Goal: Navigation & Orientation: Find specific page/section

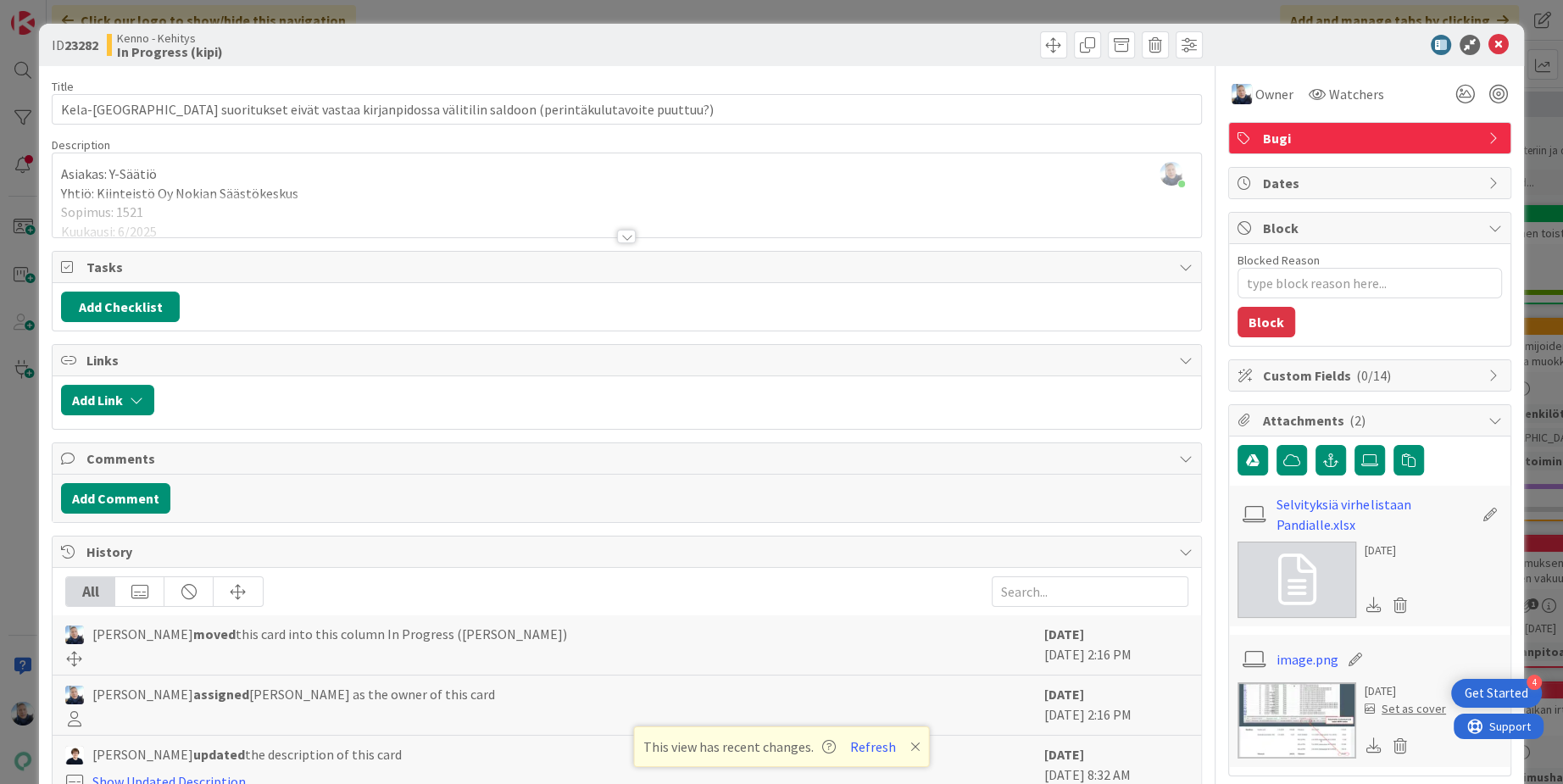
scroll to position [10881, 0]
click at [284, 12] on div "ID 23282 Kenno - Kehitys In Progress (kipi) Title 102 / 128 Kela-vienneissä suo…" at bounding box center [782, 392] width 1563 height 784
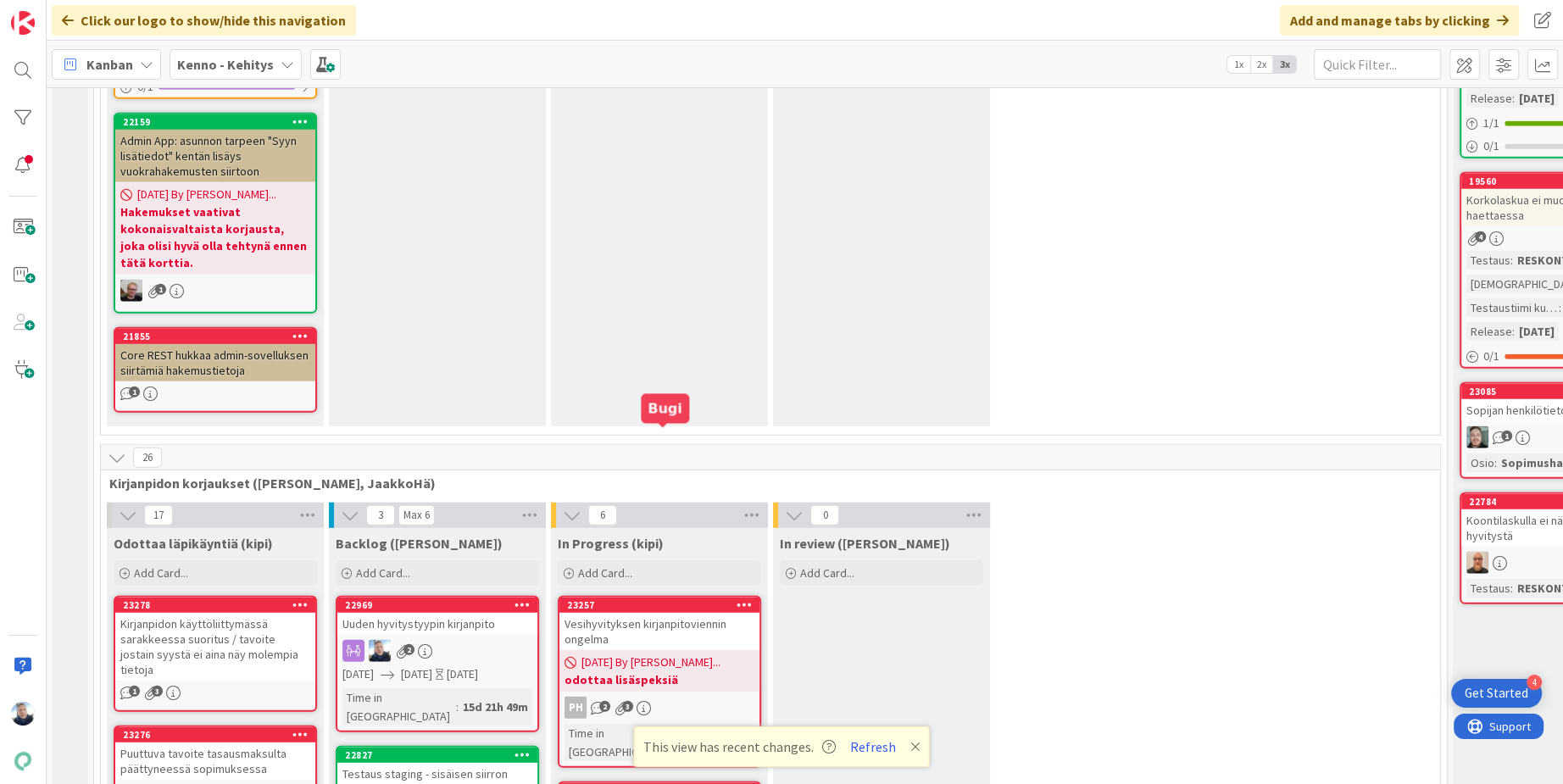
scroll to position [10559, 0]
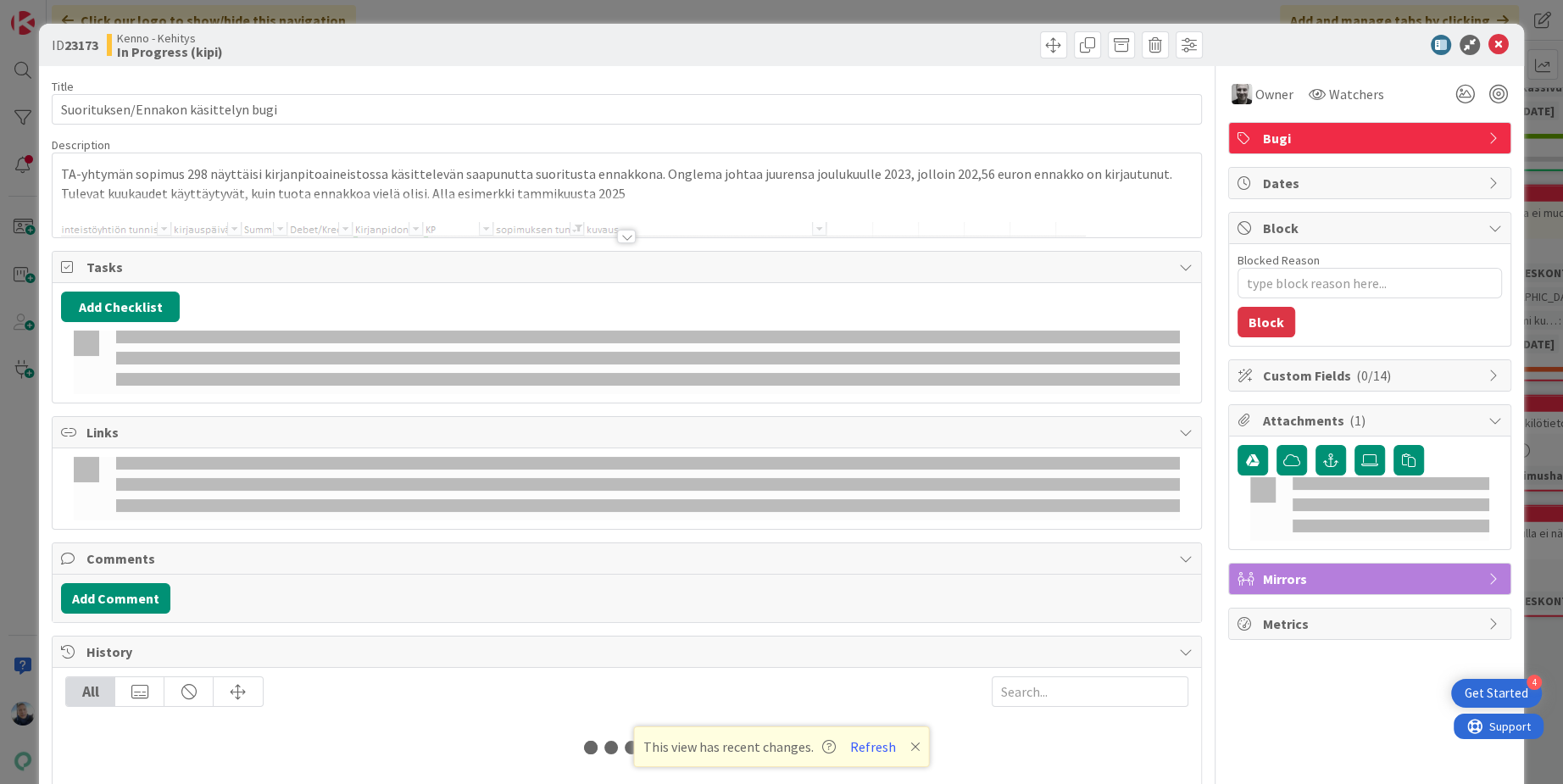
type textarea "x"
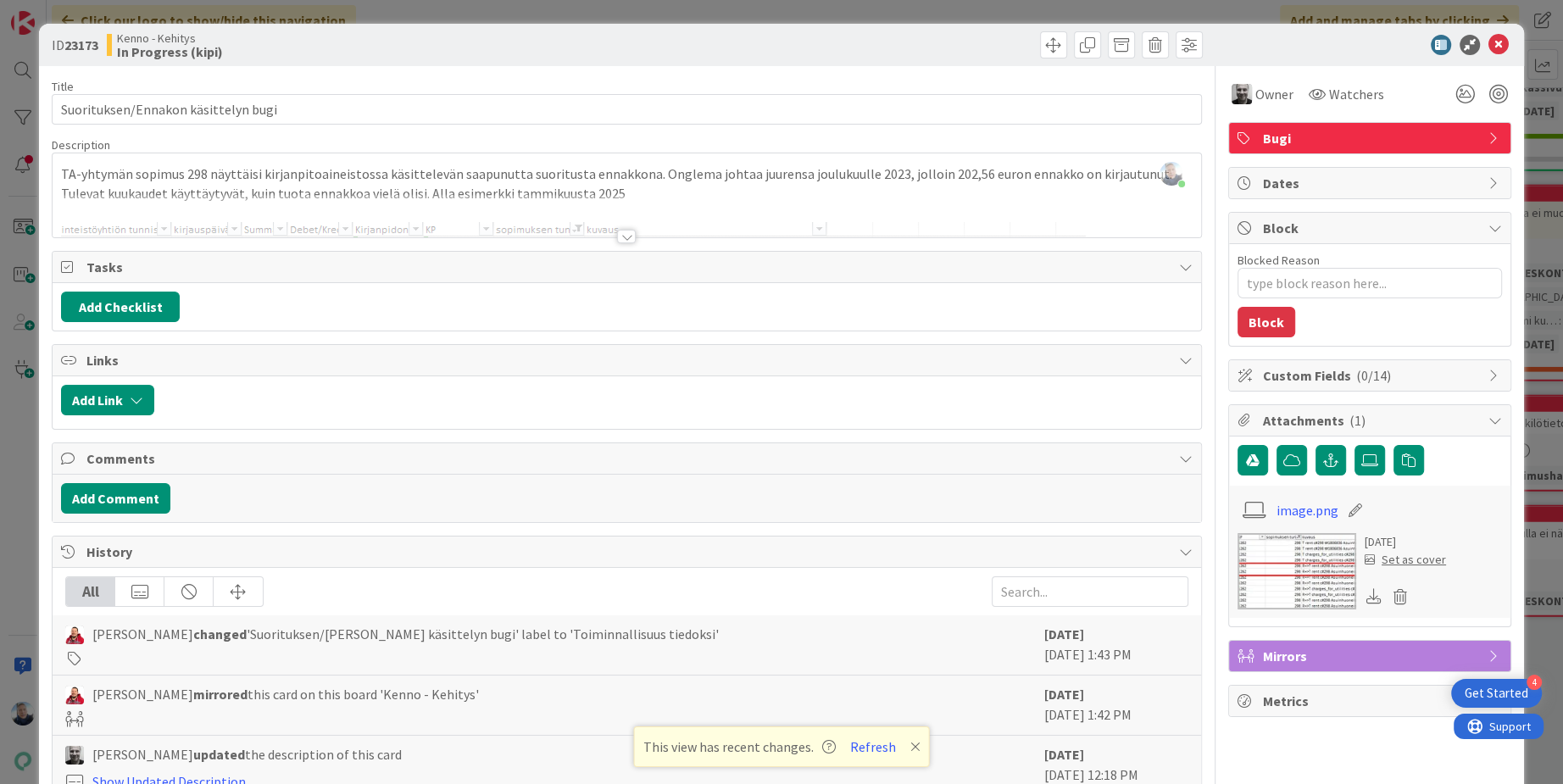
click at [488, 14] on div "ID 23173 Kenno - Kehitys In Progress (kipi) Title 35 / 128 Suorituksen/Ennakon …" at bounding box center [782, 392] width 1563 height 784
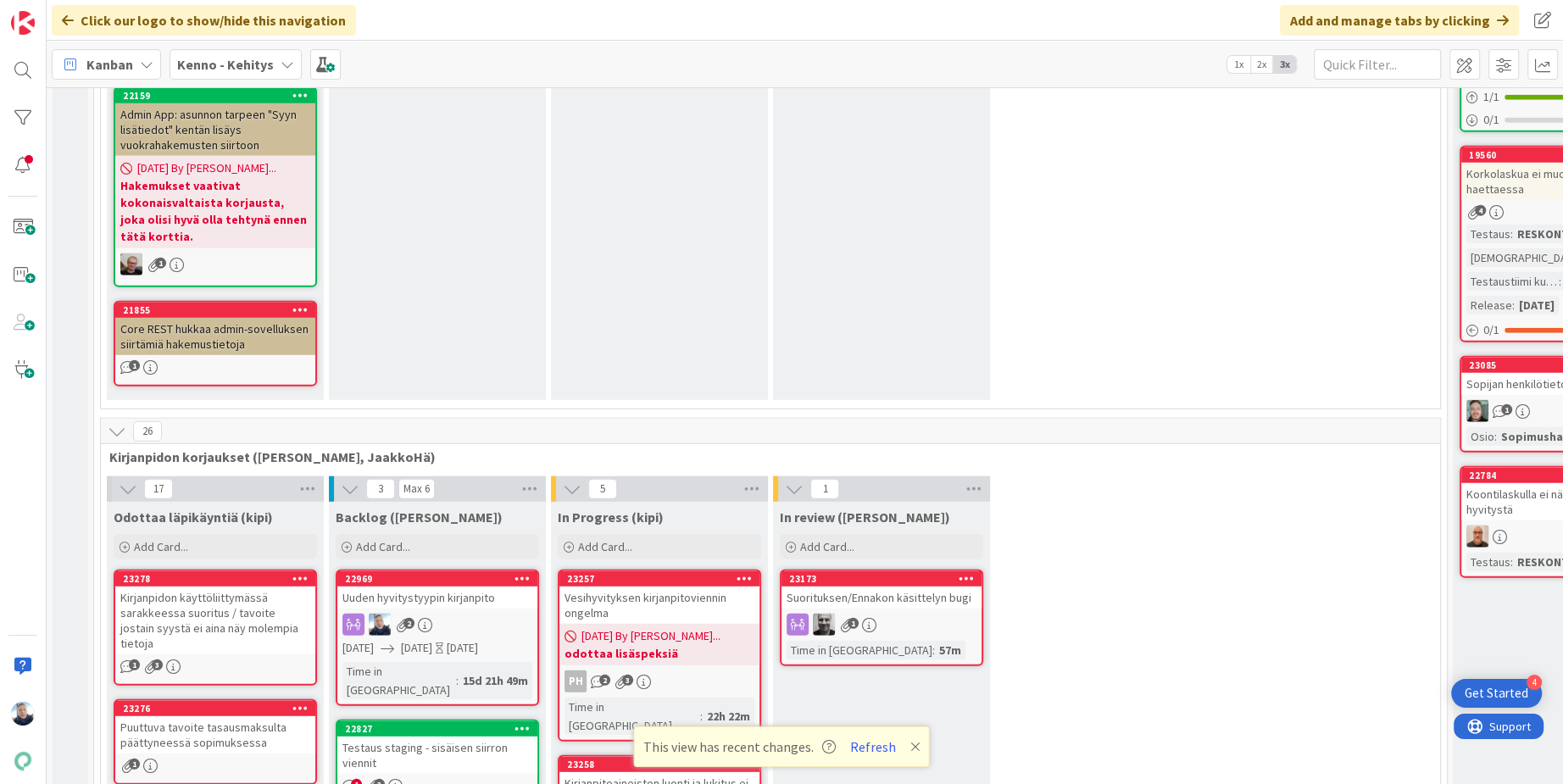
scroll to position [10638, 0]
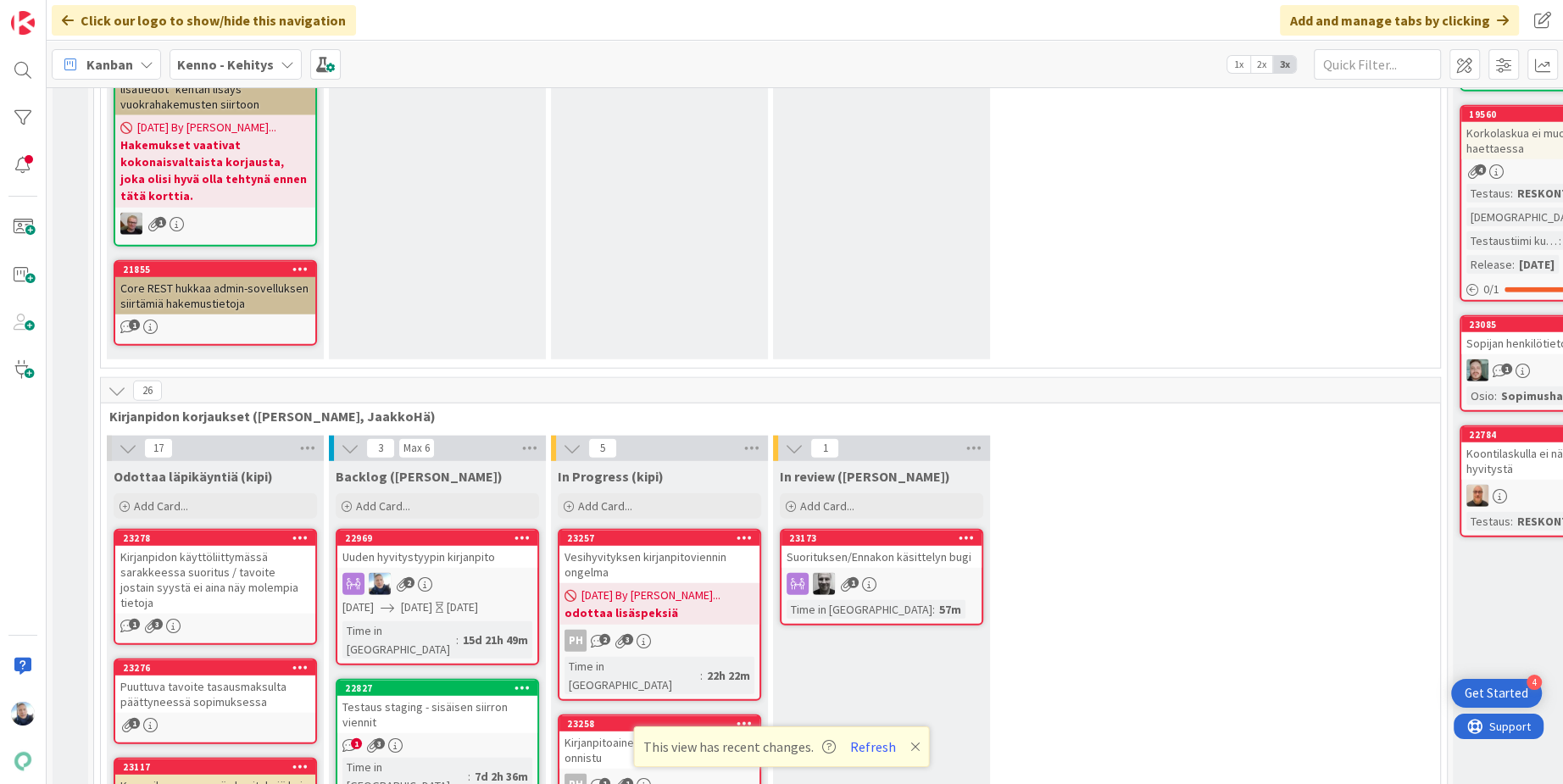
click at [912, 750] on icon at bounding box center [914, 746] width 10 height 13
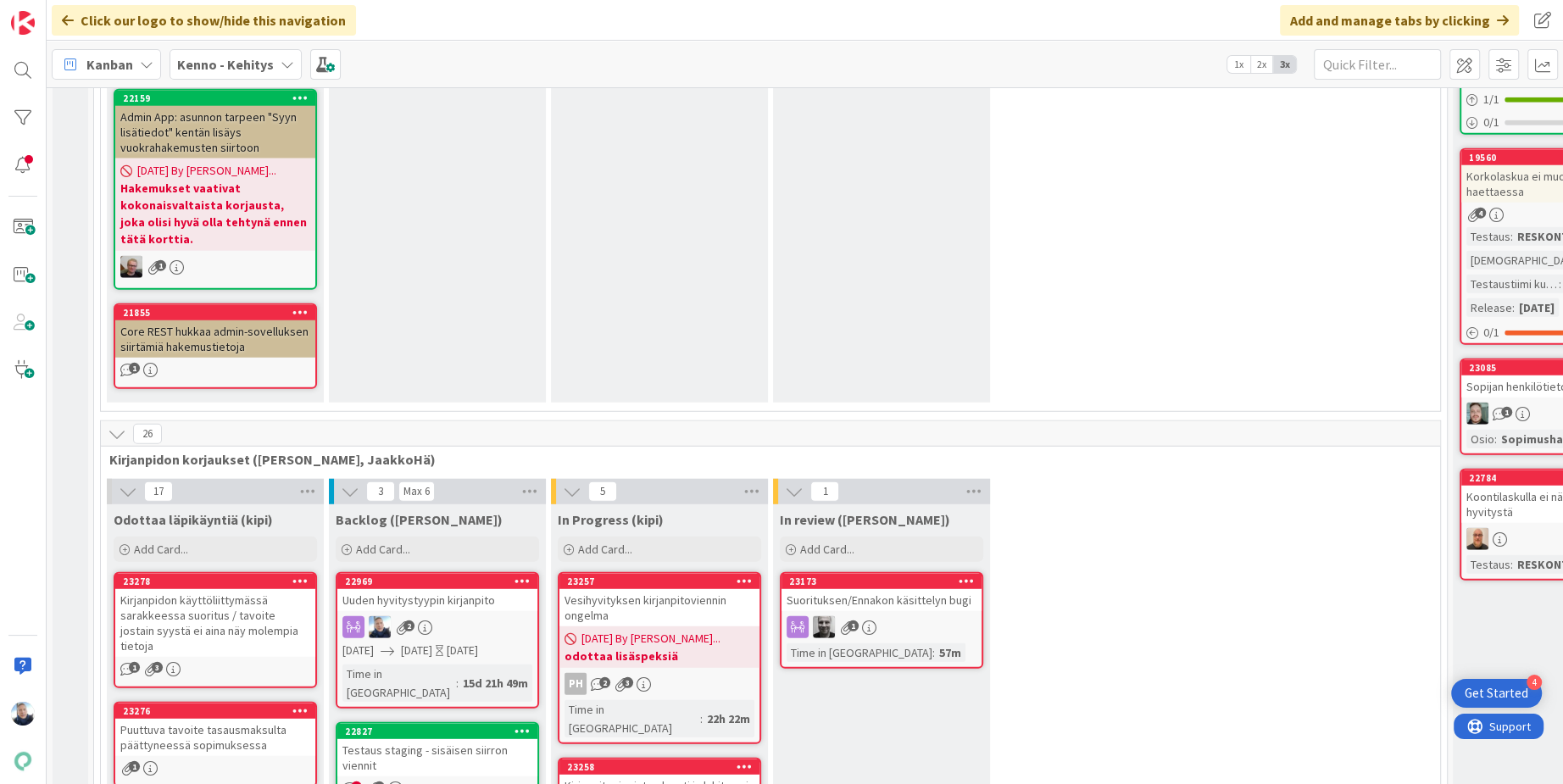
scroll to position [10487, 0]
